Goal: Information Seeking & Learning: Learn about a topic

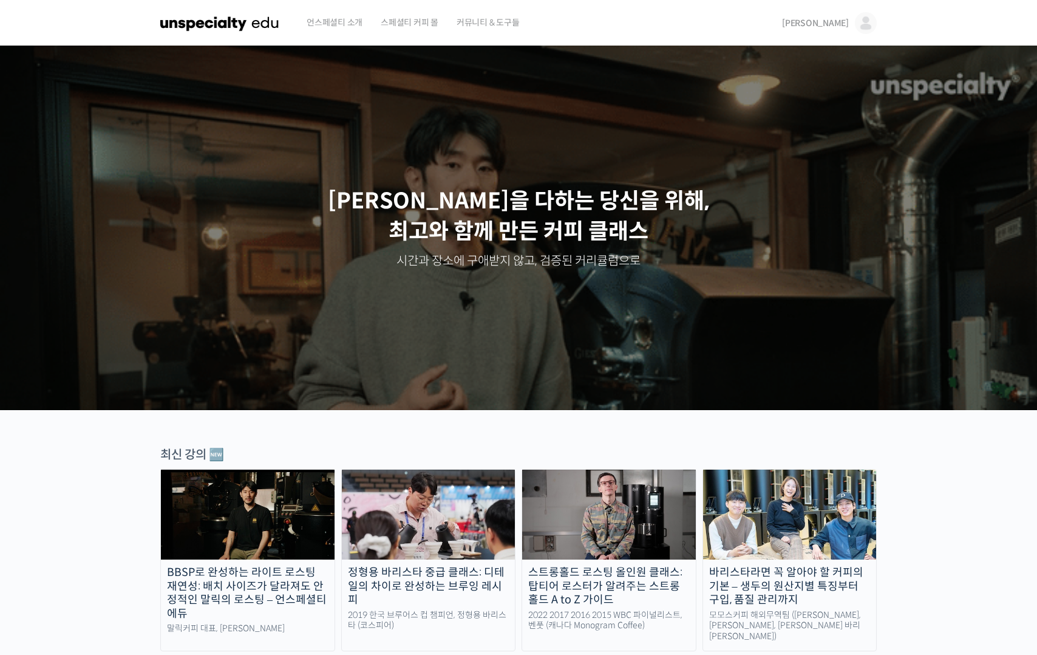
click at [822, 30] on div "김디노 김디노 @funkdrug1636987658 내가 등록한 강의 나의 자격증 수강생 그룹 내가 참여한 게시글 내 계정 로그아웃" at bounding box center [827, 23] width 100 height 46
click at [829, 26] on span "[PERSON_NAME]" at bounding box center [815, 23] width 67 height 11
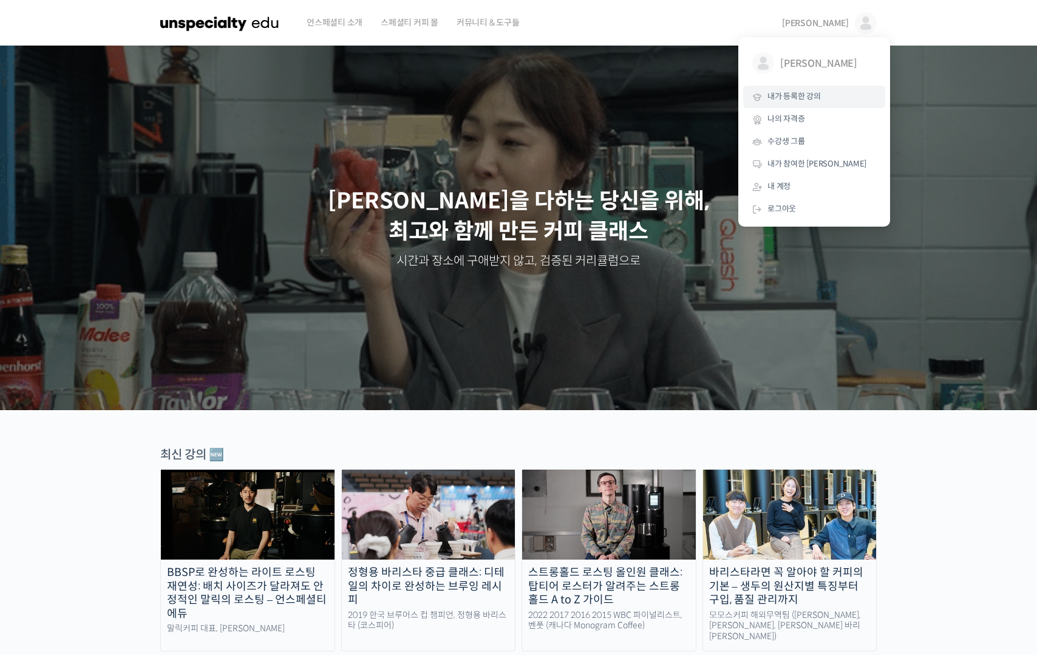
click at [808, 100] on span "내가 등록한 강의" at bounding box center [794, 96] width 53 height 10
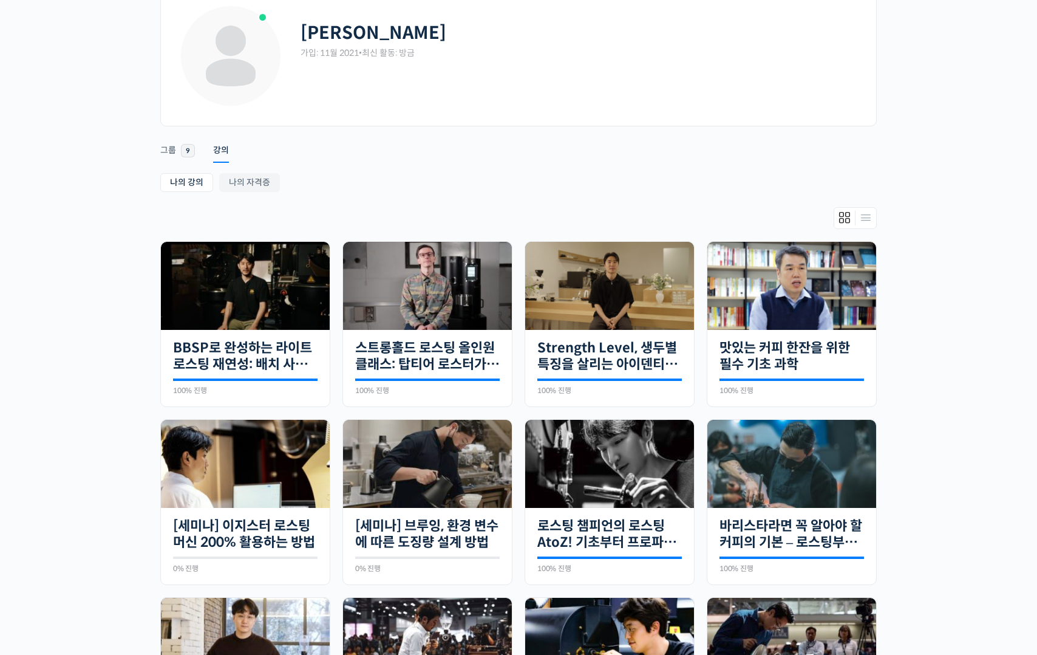
scroll to position [107, 0]
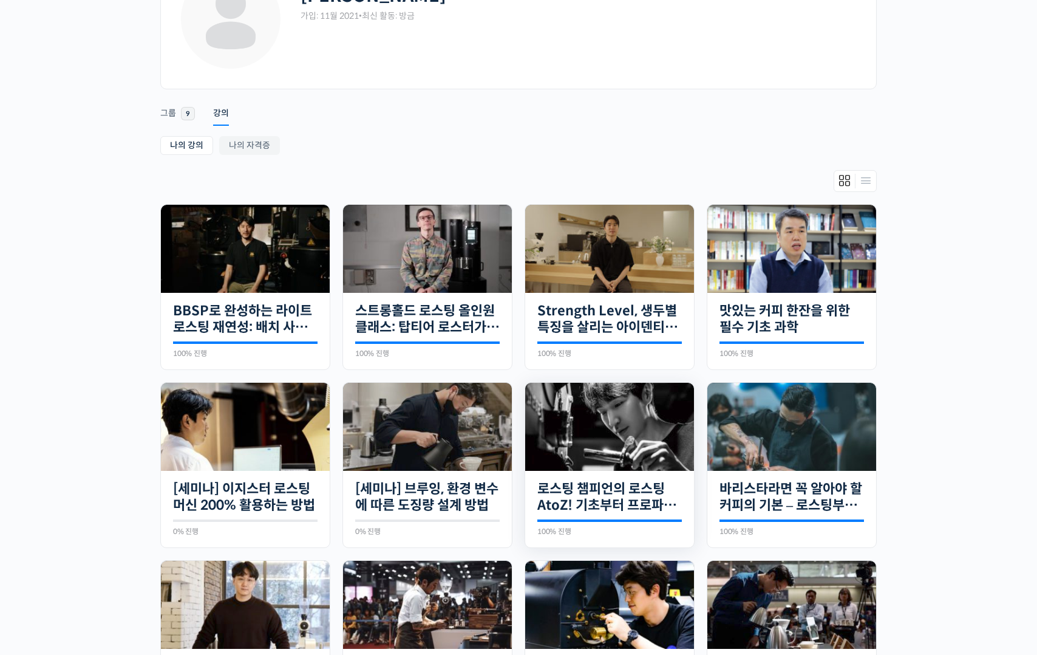
click at [597, 520] on div at bounding box center [609, 520] width 145 height 2
click at [606, 503] on link "로스팅 챔피언의 로스팅 AtoZ! 기초부터 프로파일 설계까지" at bounding box center [609, 496] width 145 height 33
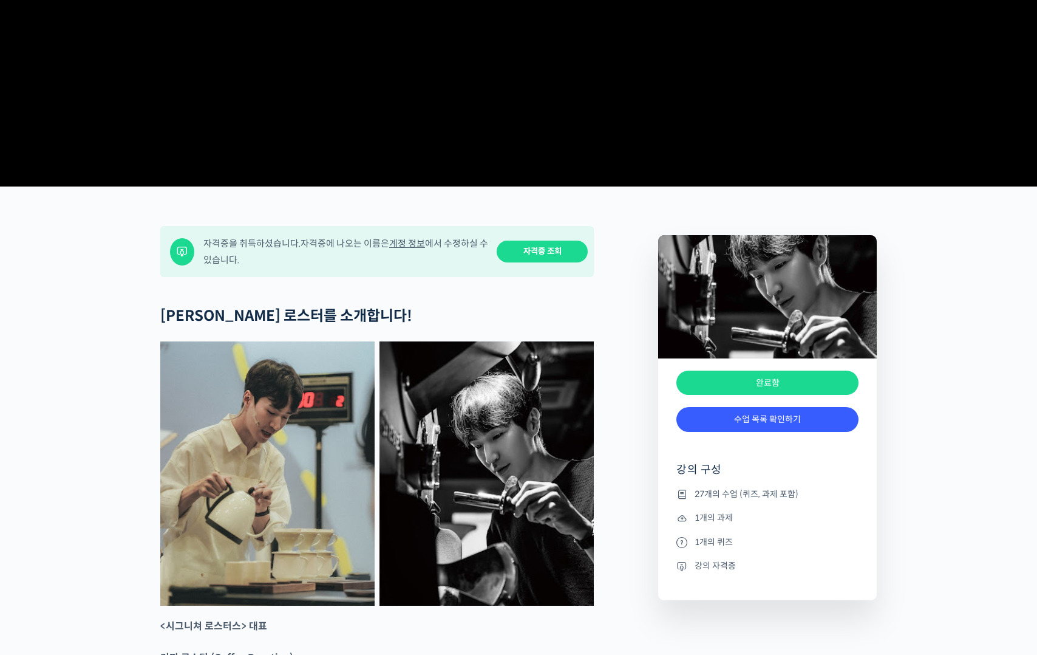
scroll to position [477, 0]
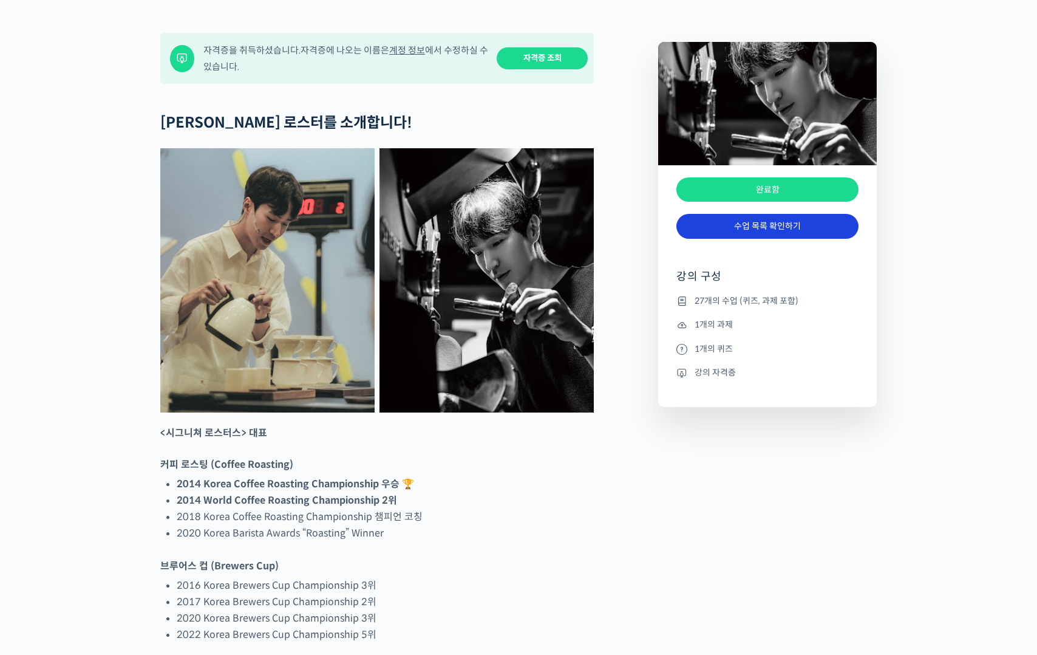
click at [782, 239] on link "수업 목록 확인하기" at bounding box center [768, 226] width 182 height 25
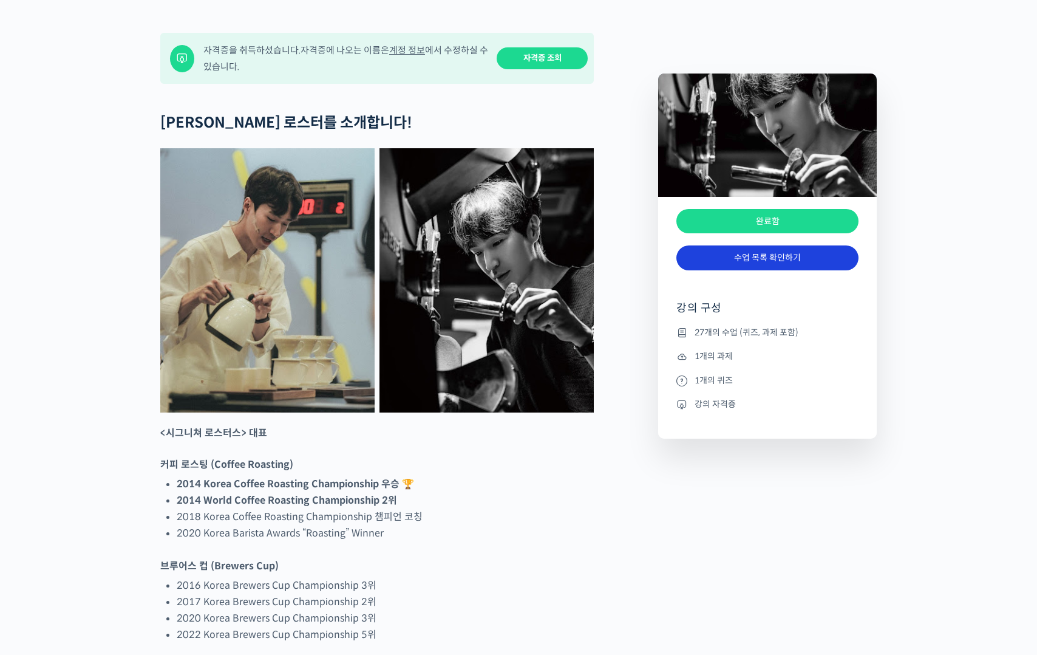
scroll to position [6050, 0]
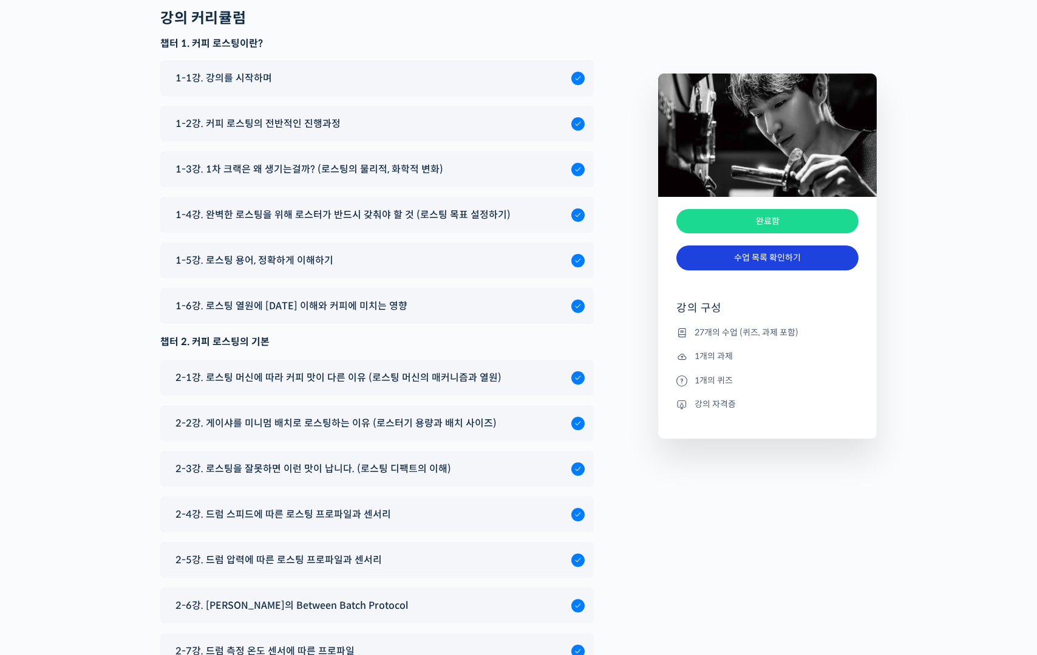
click at [760, 268] on link "수업 목록 확인하기" at bounding box center [768, 257] width 182 height 25
click at [760, 262] on link "수업 목록 확인하기" at bounding box center [768, 257] width 182 height 25
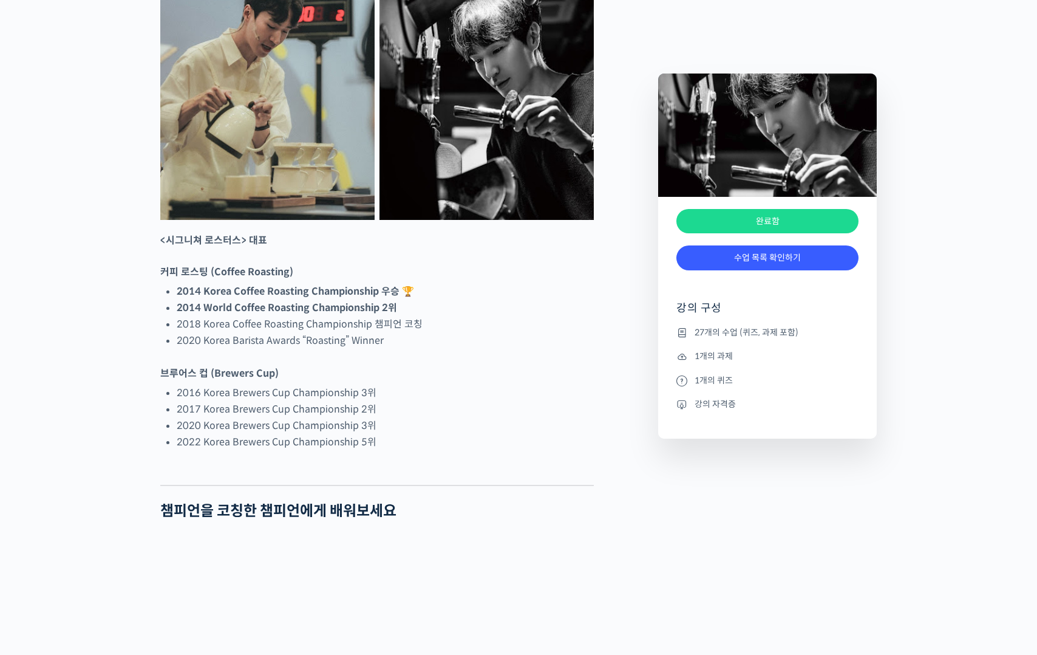
scroll to position [0, 0]
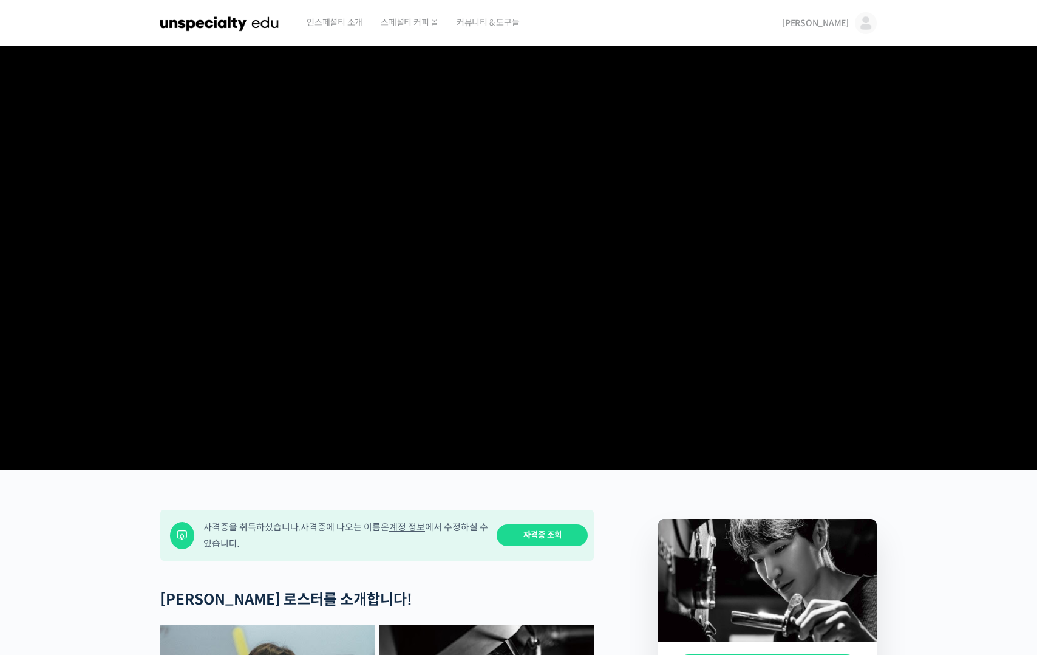
click at [839, 18] on span "[PERSON_NAME]" at bounding box center [815, 23] width 67 height 11
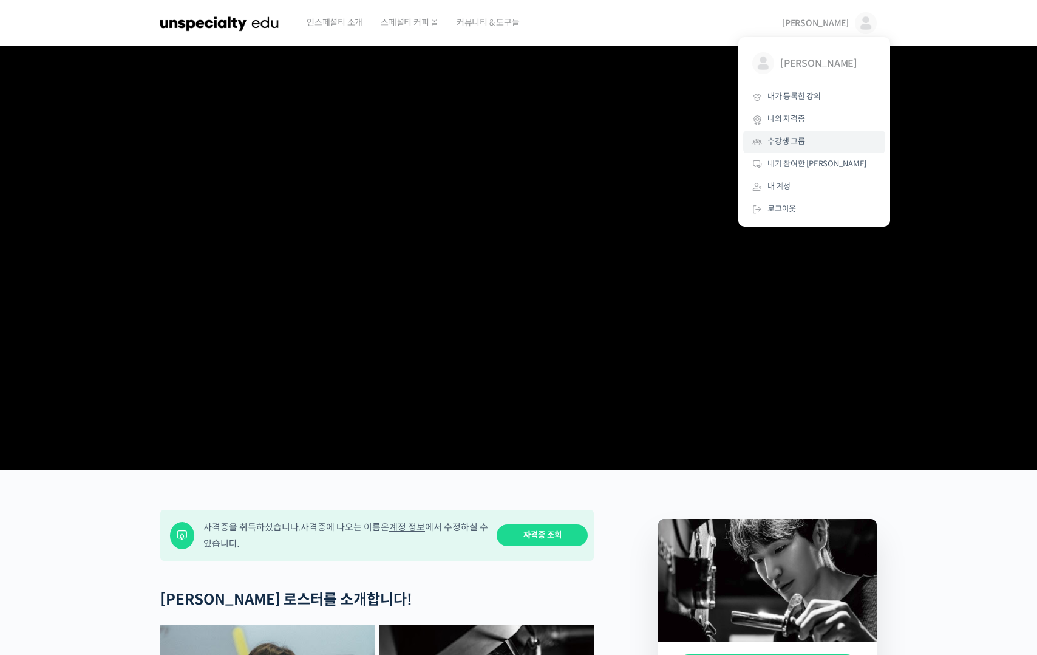
click at [799, 132] on link "수강생 그룹" at bounding box center [814, 142] width 142 height 22
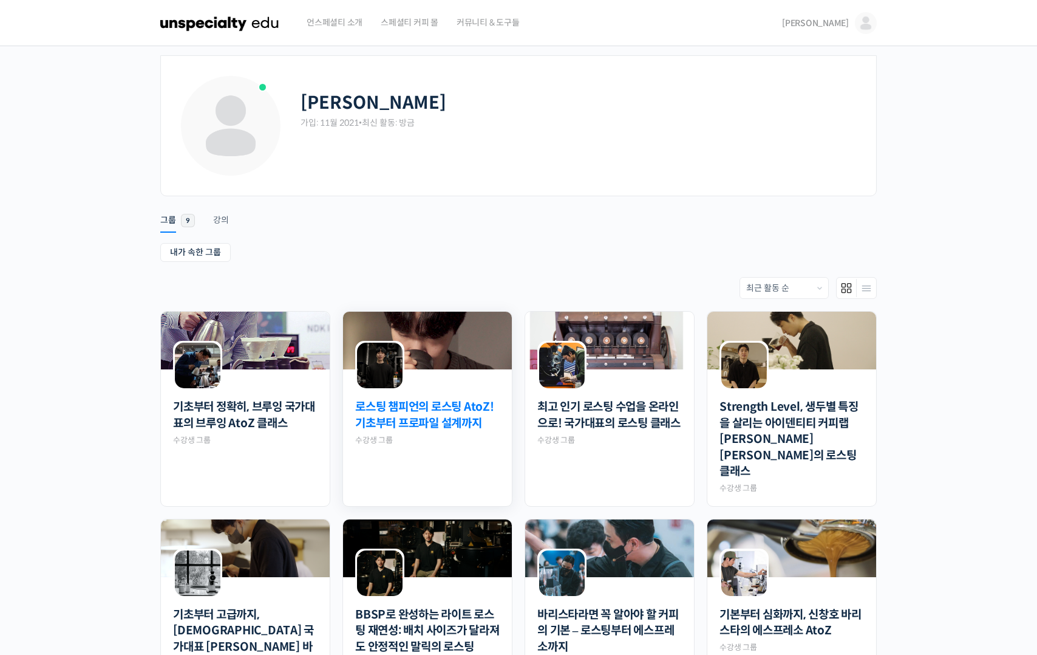
click at [418, 412] on link "로스팅 챔피언의 로스팅 AtoZ! 기초부터 프로파일 설계까지" at bounding box center [427, 415] width 145 height 32
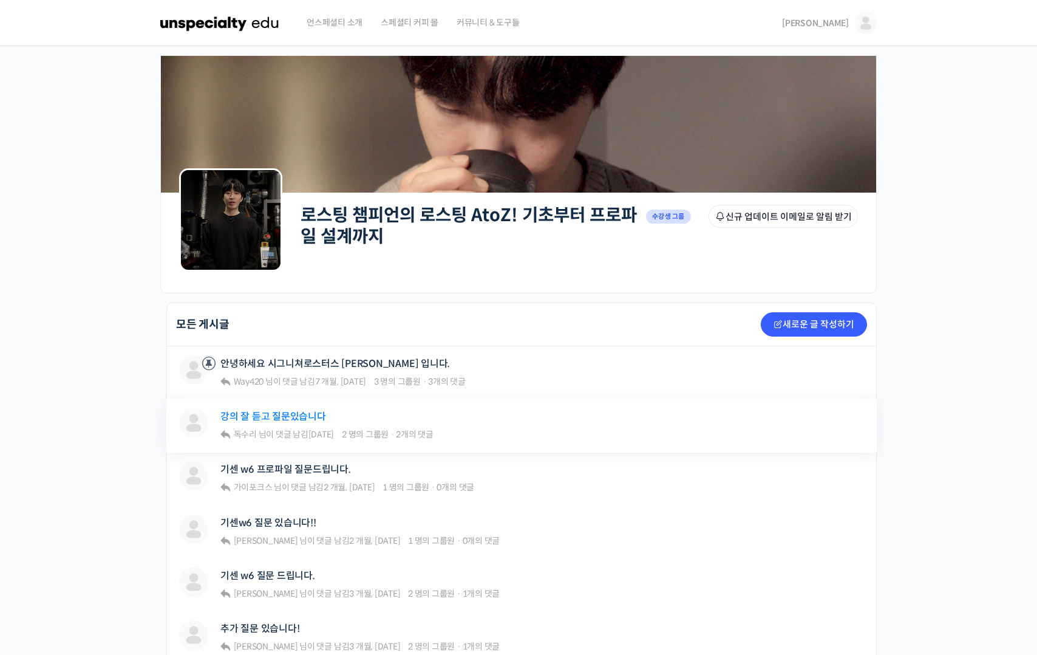
click at [292, 414] on link "강의 잘 듣고 질문있습니다" at bounding box center [273, 417] width 106 height 12
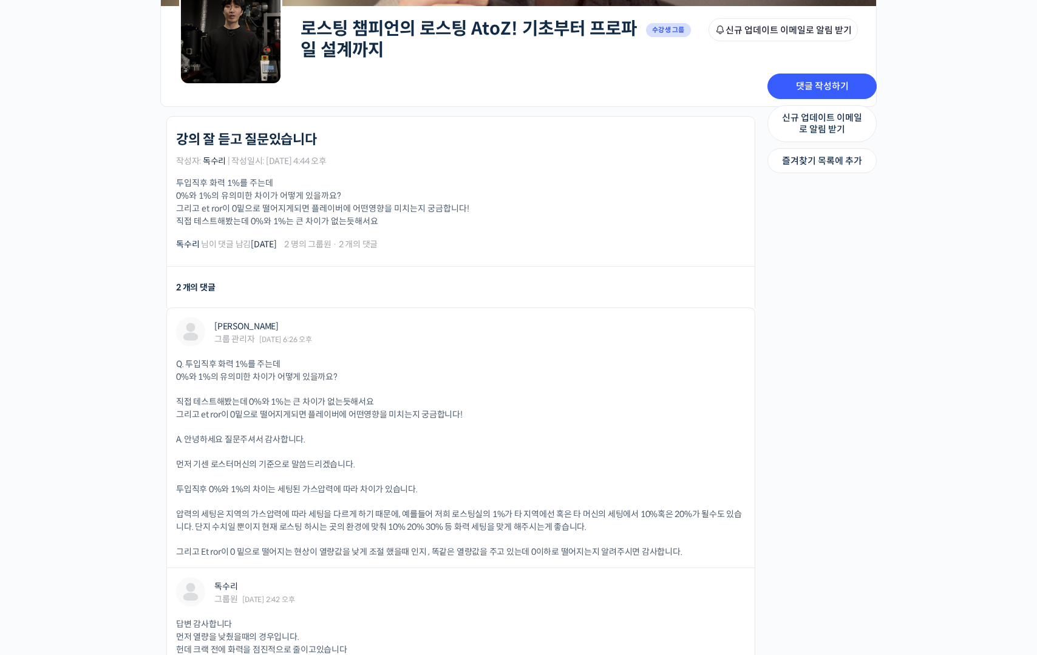
scroll to position [449, 0]
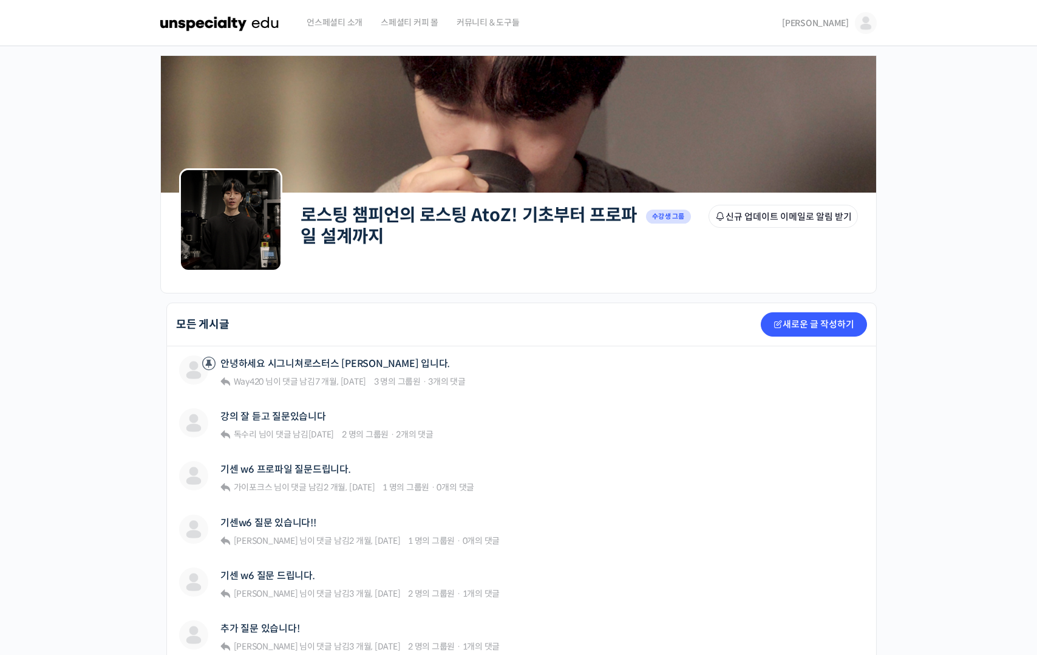
click at [841, 19] on span "[PERSON_NAME]" at bounding box center [815, 23] width 67 height 11
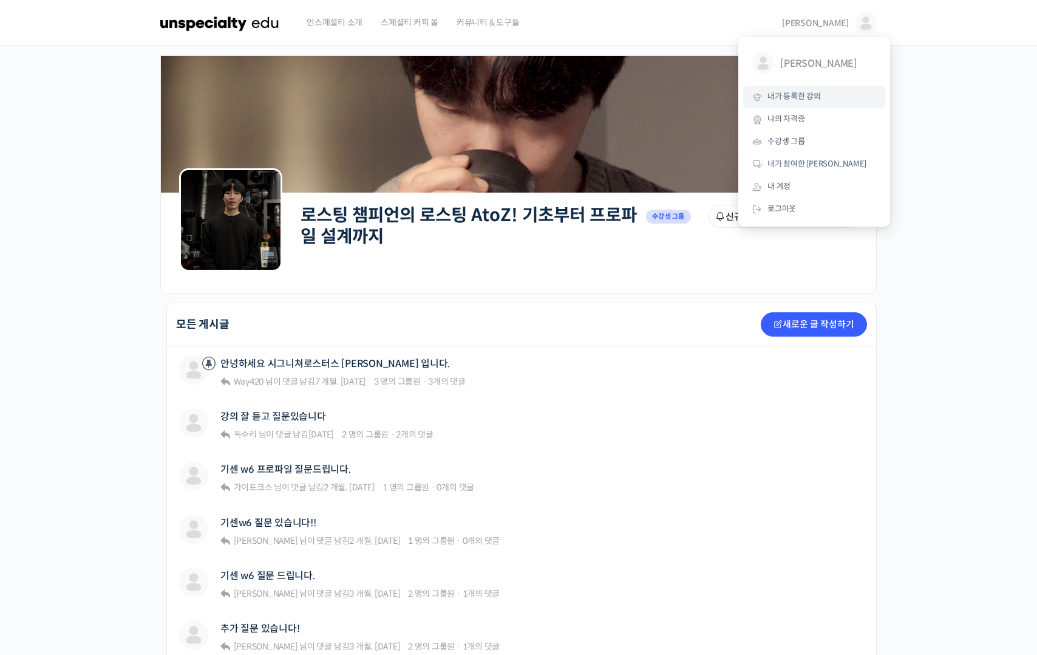
click at [814, 96] on span "내가 등록한 강의" at bounding box center [794, 96] width 53 height 10
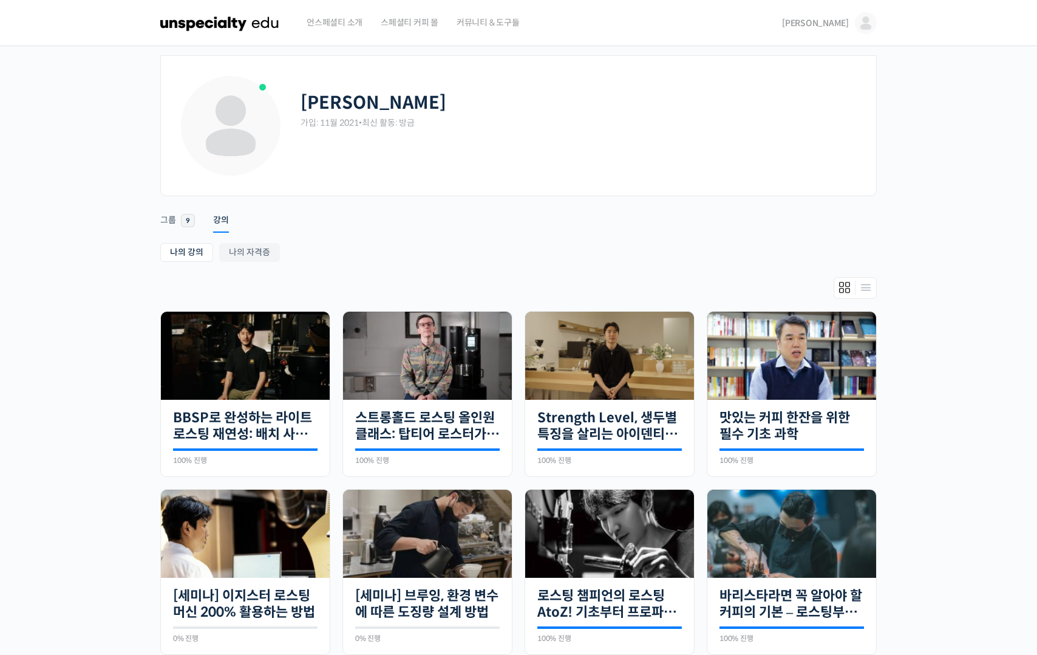
click at [838, 15] on link "[PERSON_NAME]" at bounding box center [829, 23] width 95 height 46
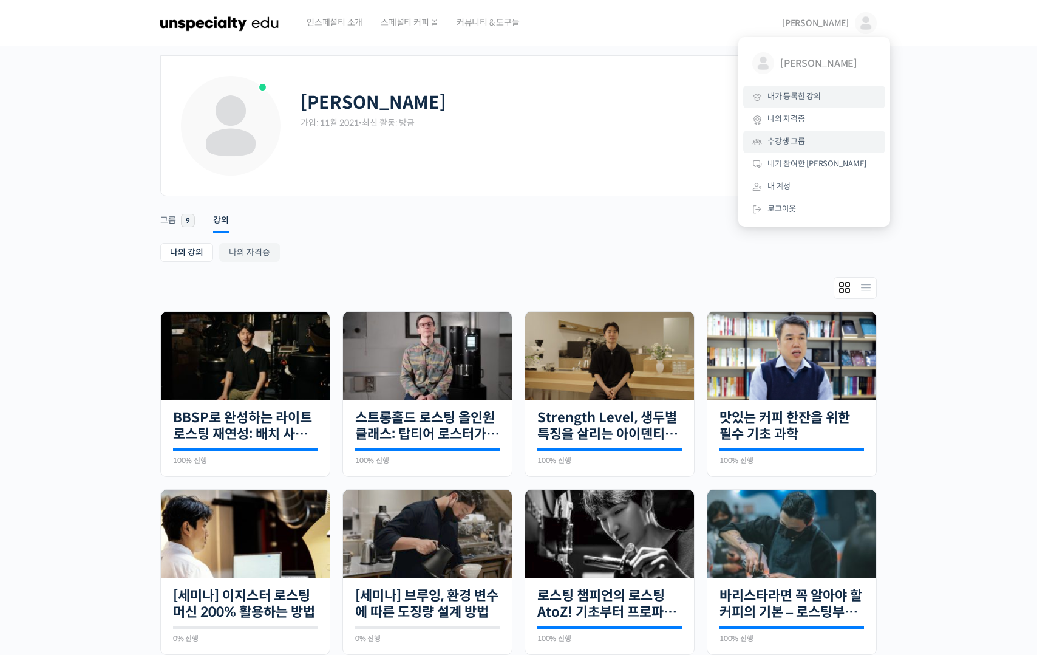
click at [788, 144] on span "수강생 그룹" at bounding box center [787, 141] width 38 height 10
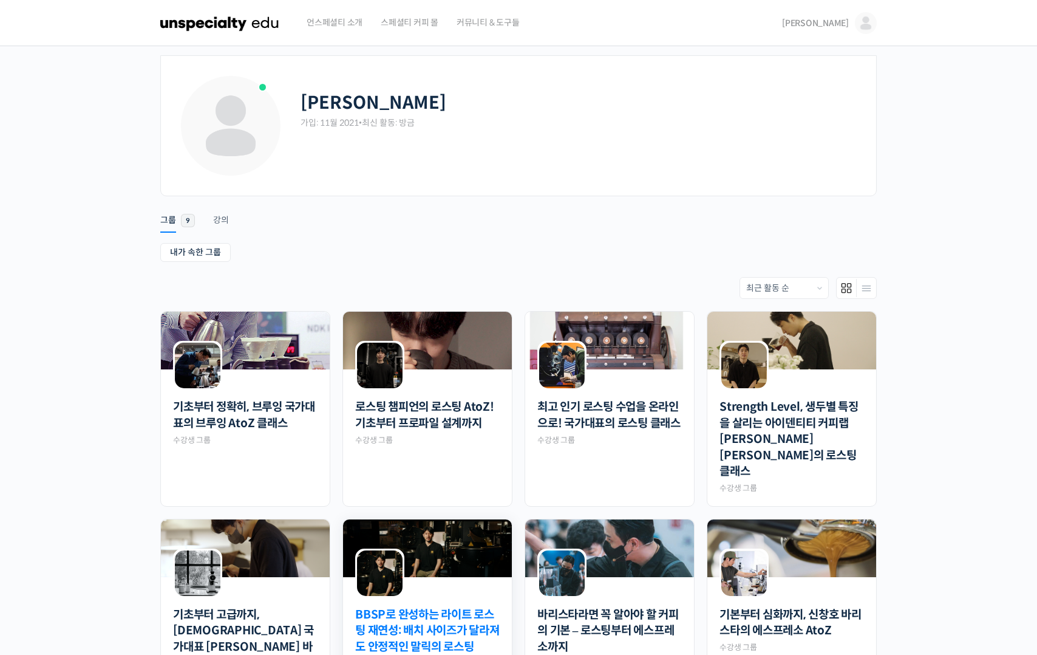
click at [446, 607] on link "BBSP로 완성하는 라이트 로스팅 재연성: 배치 사이즈가 달라져도 안정적인 말릭의 로스팅" at bounding box center [427, 631] width 145 height 49
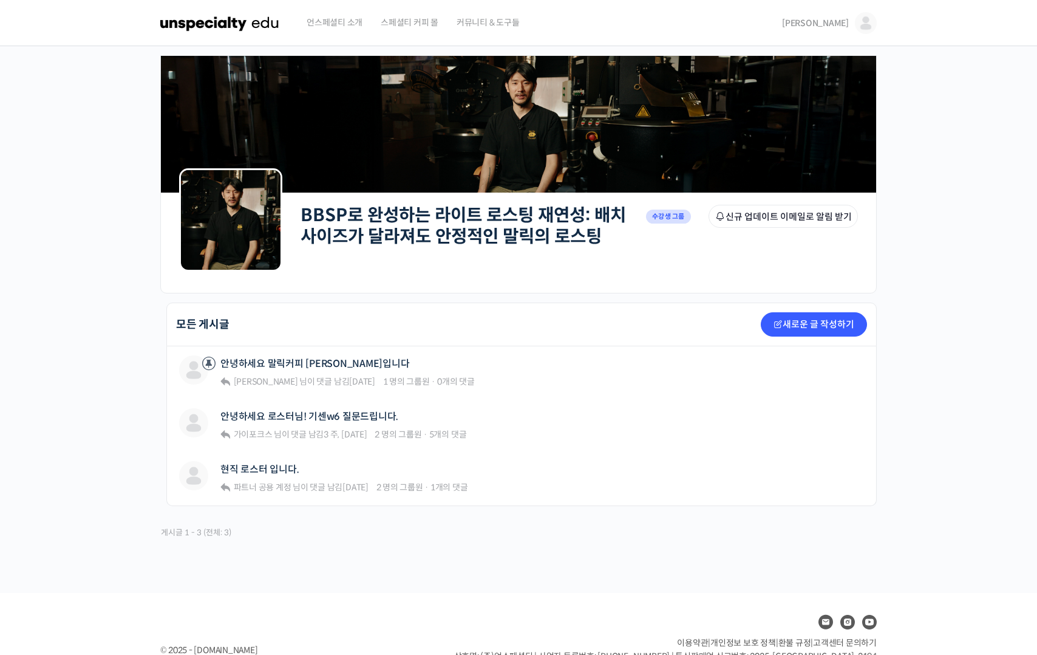
click at [841, 18] on span "[PERSON_NAME]" at bounding box center [815, 23] width 67 height 11
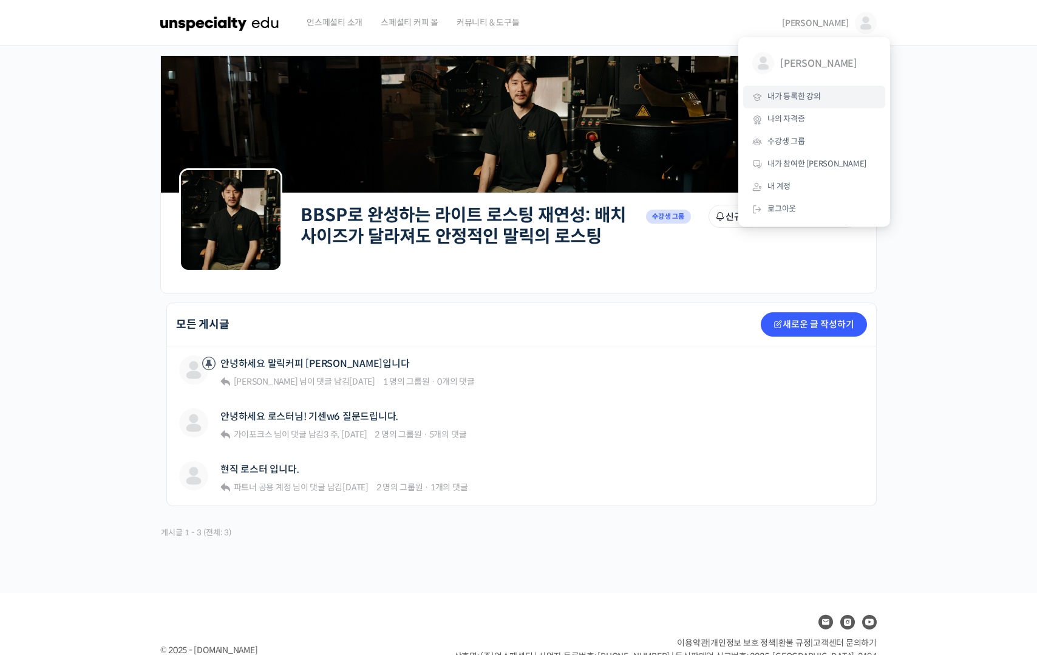
click at [799, 102] on link "내가 등록한 강의" at bounding box center [814, 97] width 142 height 22
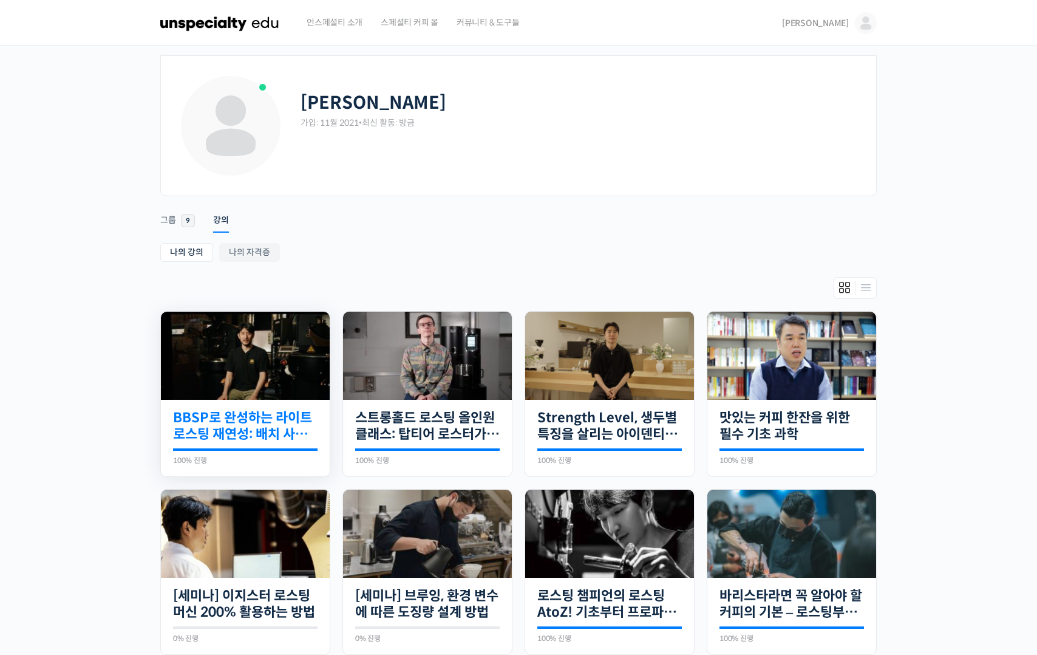
click at [292, 425] on link "BBSP로 완성하는 라이트 로스팅 재연성: 배치 사이즈가 달라져도 안정적인 말릭의 로스팅" at bounding box center [245, 425] width 145 height 33
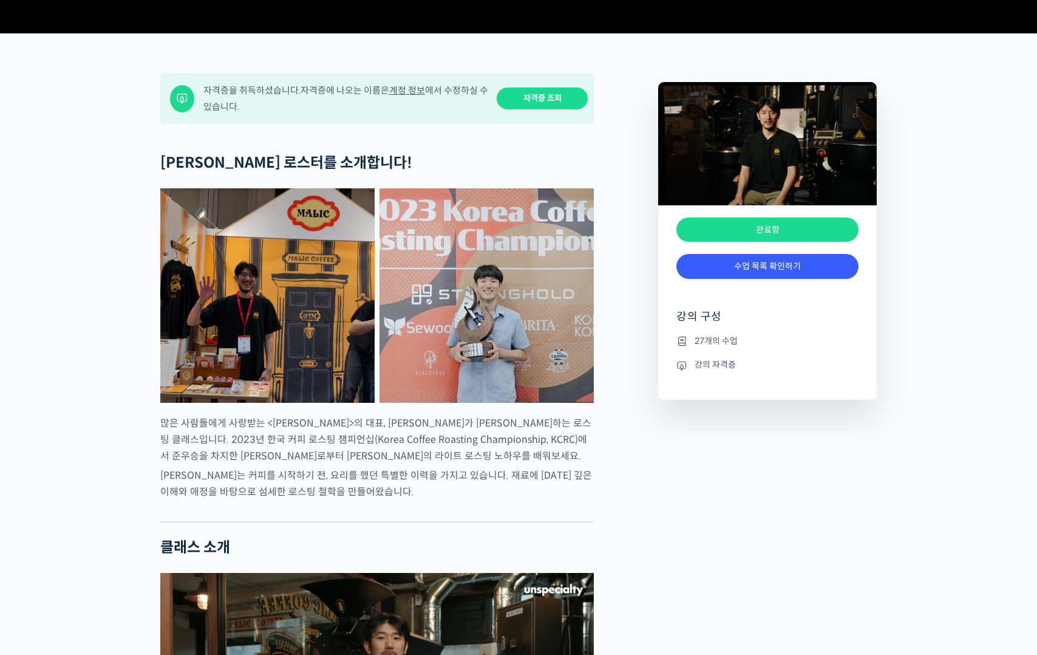
scroll to position [437, 0]
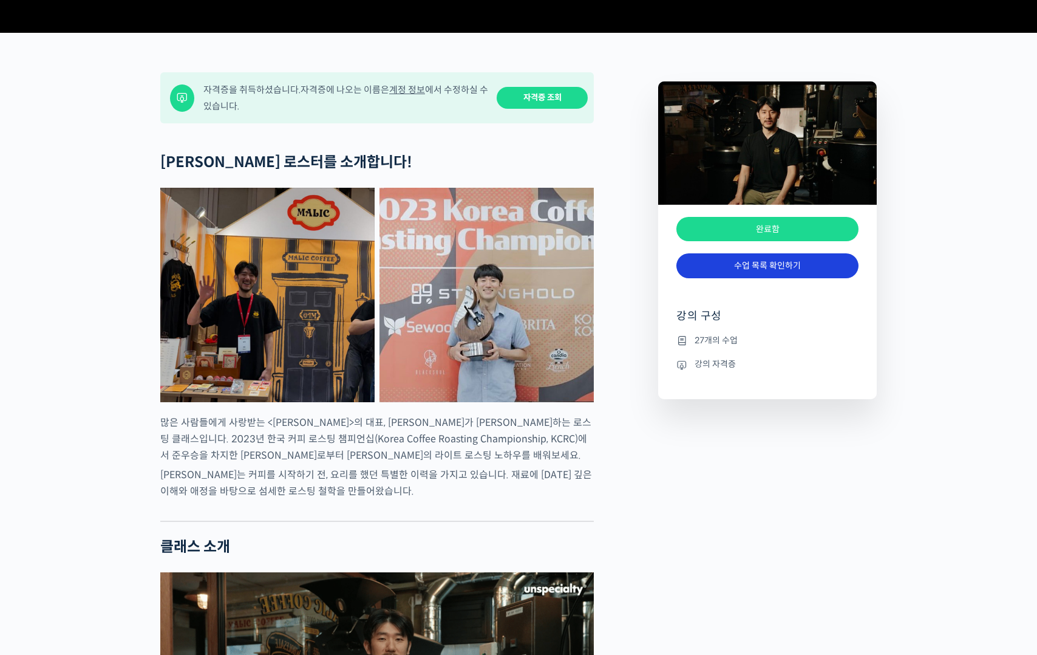
click at [788, 278] on link "수업 목록 확인하기" at bounding box center [768, 265] width 182 height 25
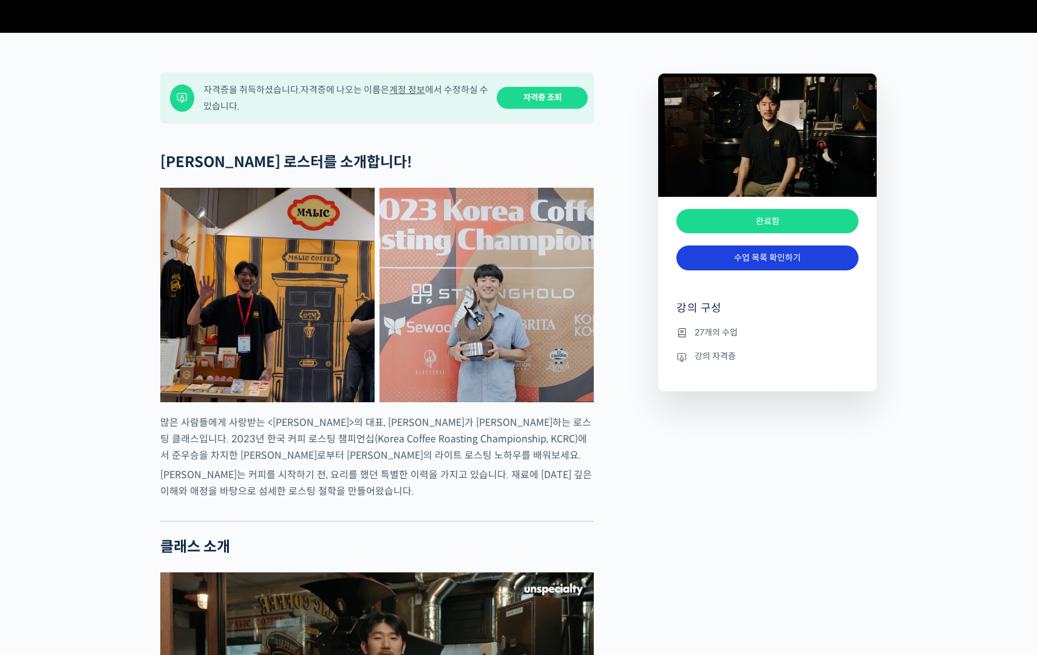
scroll to position [4827, 0]
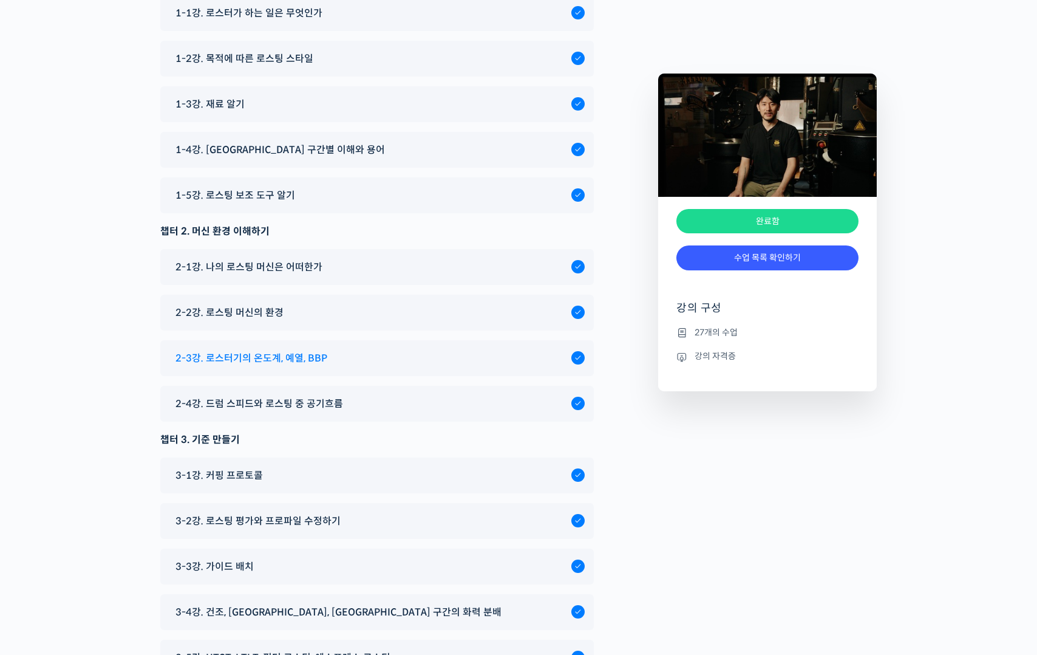
click at [302, 366] on span "2-3강. 로스터기의 온도계, 예열, BBP" at bounding box center [252, 358] width 152 height 16
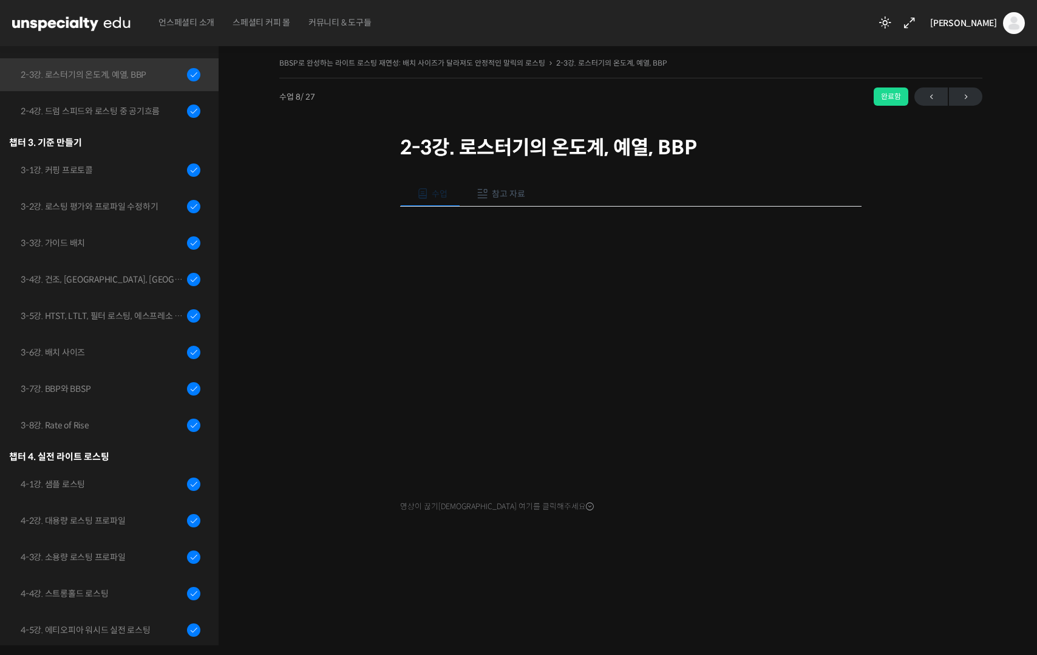
scroll to position [473, 0]
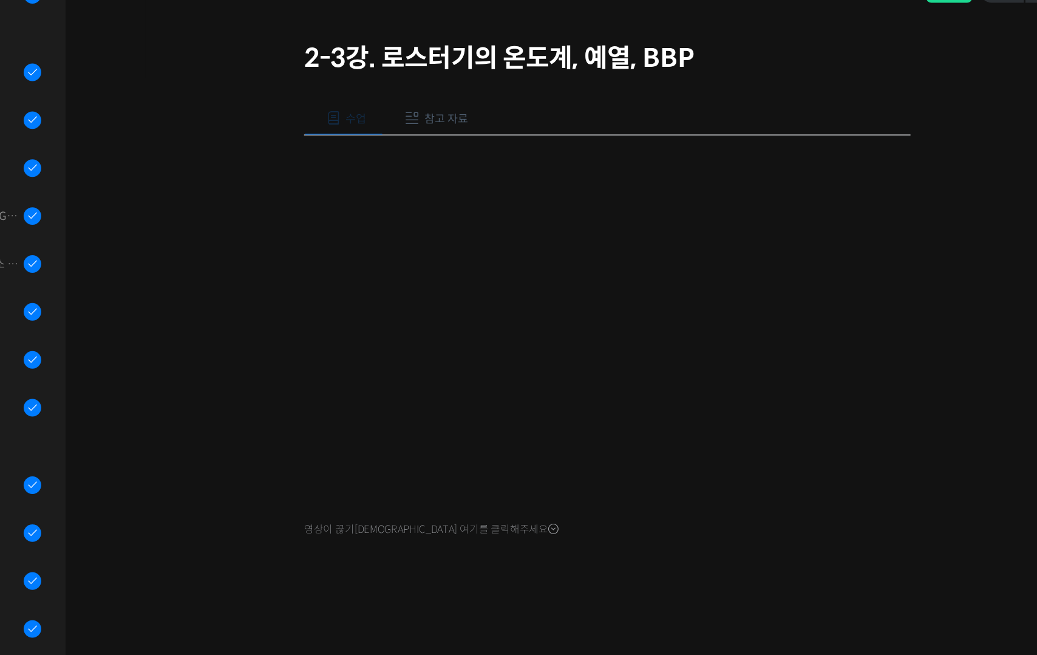
click at [723, 566] on div at bounding box center [631, 558] width 462 height 26
